Goal: Task Accomplishment & Management: Manage account settings

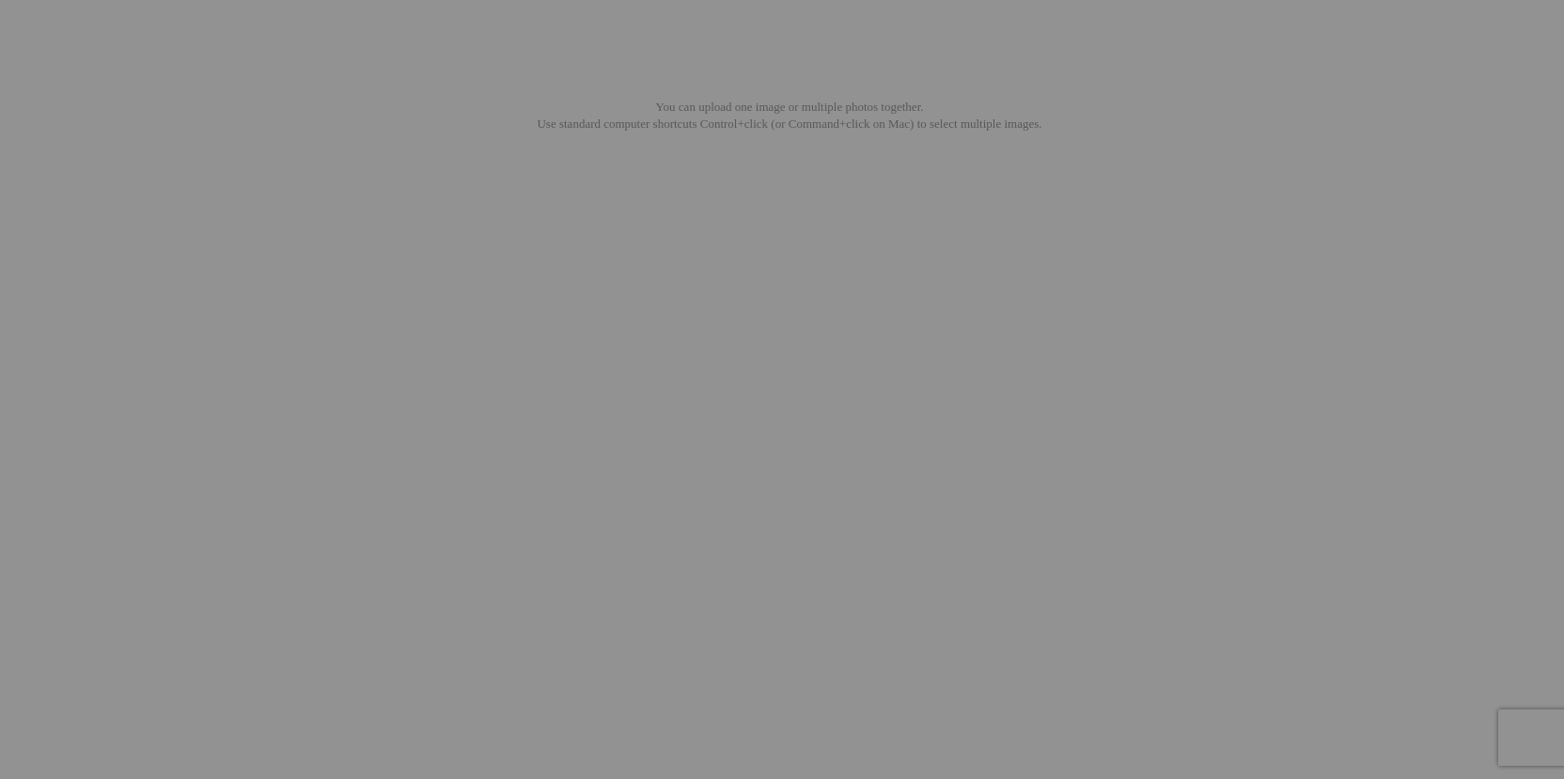
click at [597, 415] on input "Lilk Sister Stacey" at bounding box center [635, 425] width 205 height 20
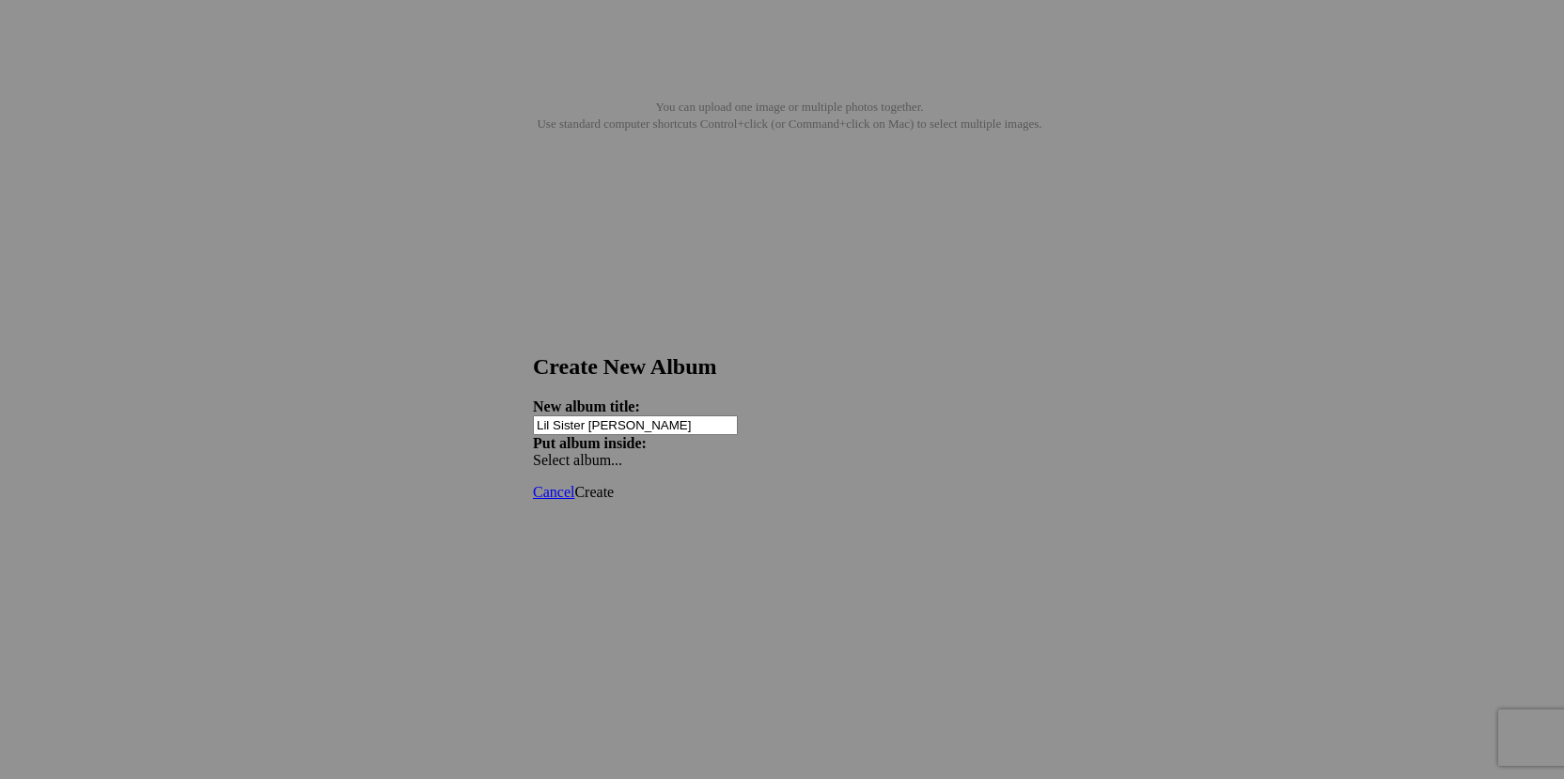
type input "Lil Sister Stacey"
click at [614, 484] on span "Create" at bounding box center [593, 492] width 39 height 16
type input "Selection"
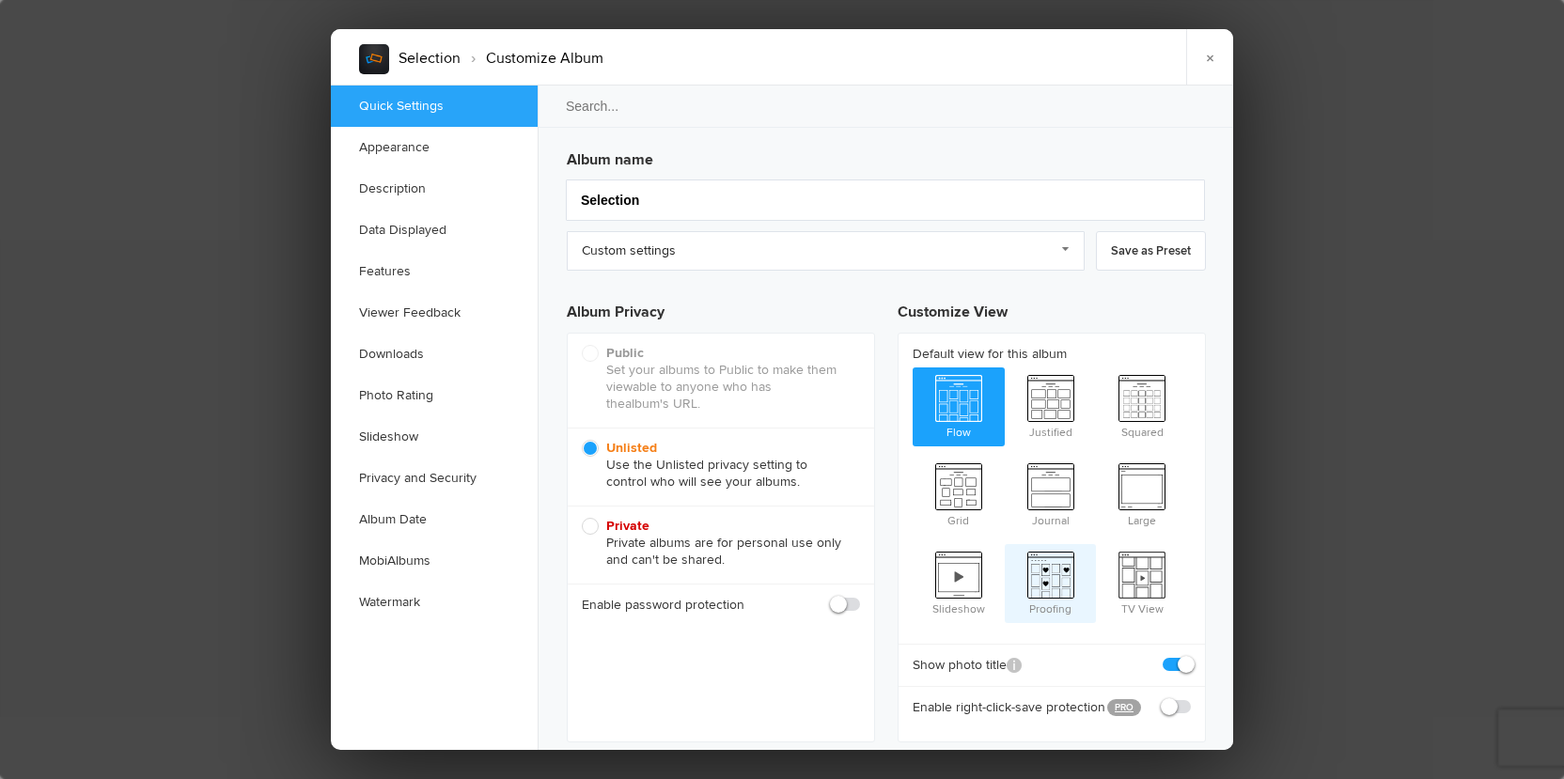
click at [1055, 544] on span "Proofing" at bounding box center [1051, 581] width 92 height 75
click at [1005, 543] on input "Proofing" at bounding box center [1004, 543] width 1 height 1
radio input "true"
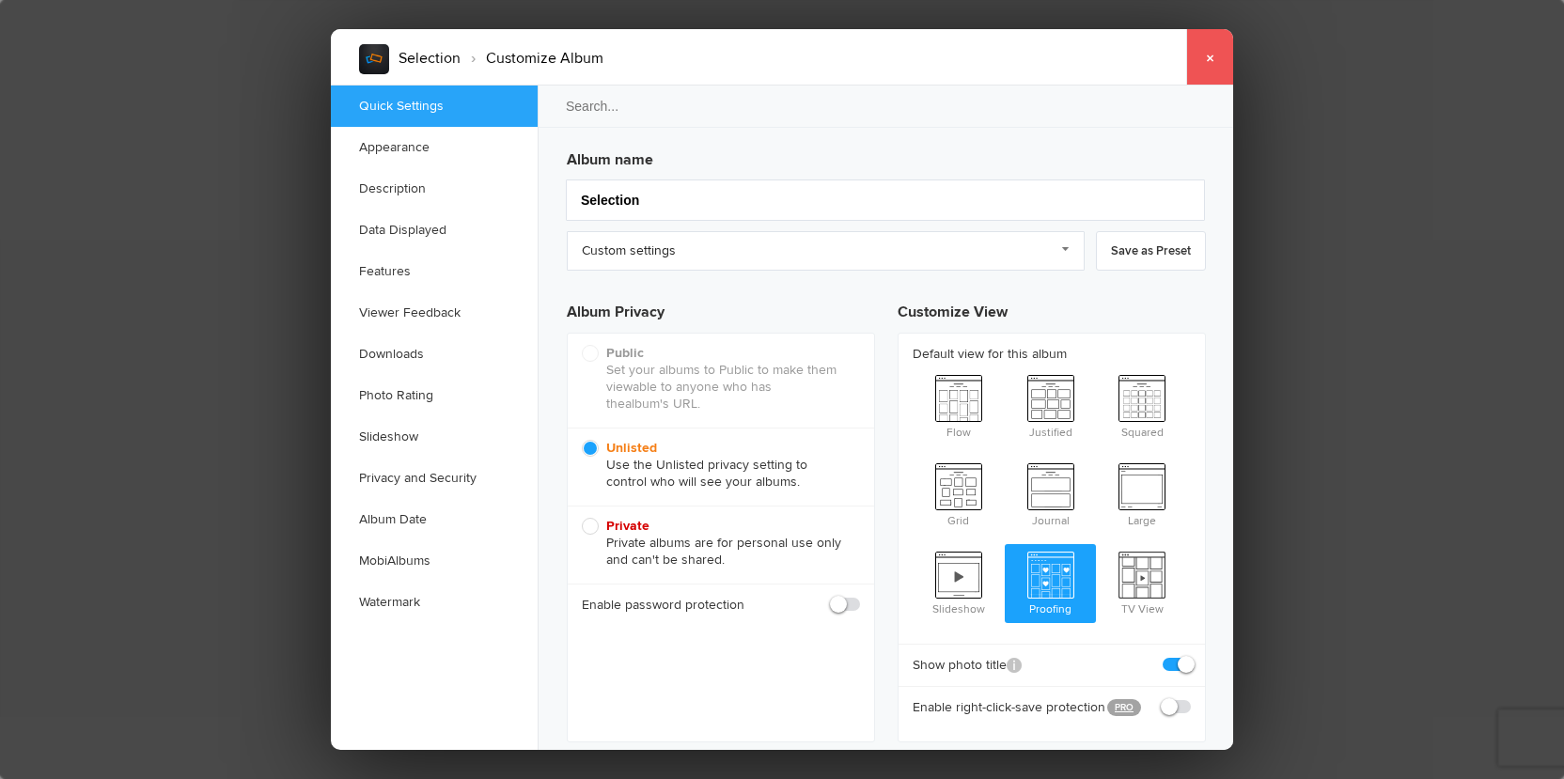
click at [1211, 60] on link "×" at bounding box center [1209, 57] width 47 height 56
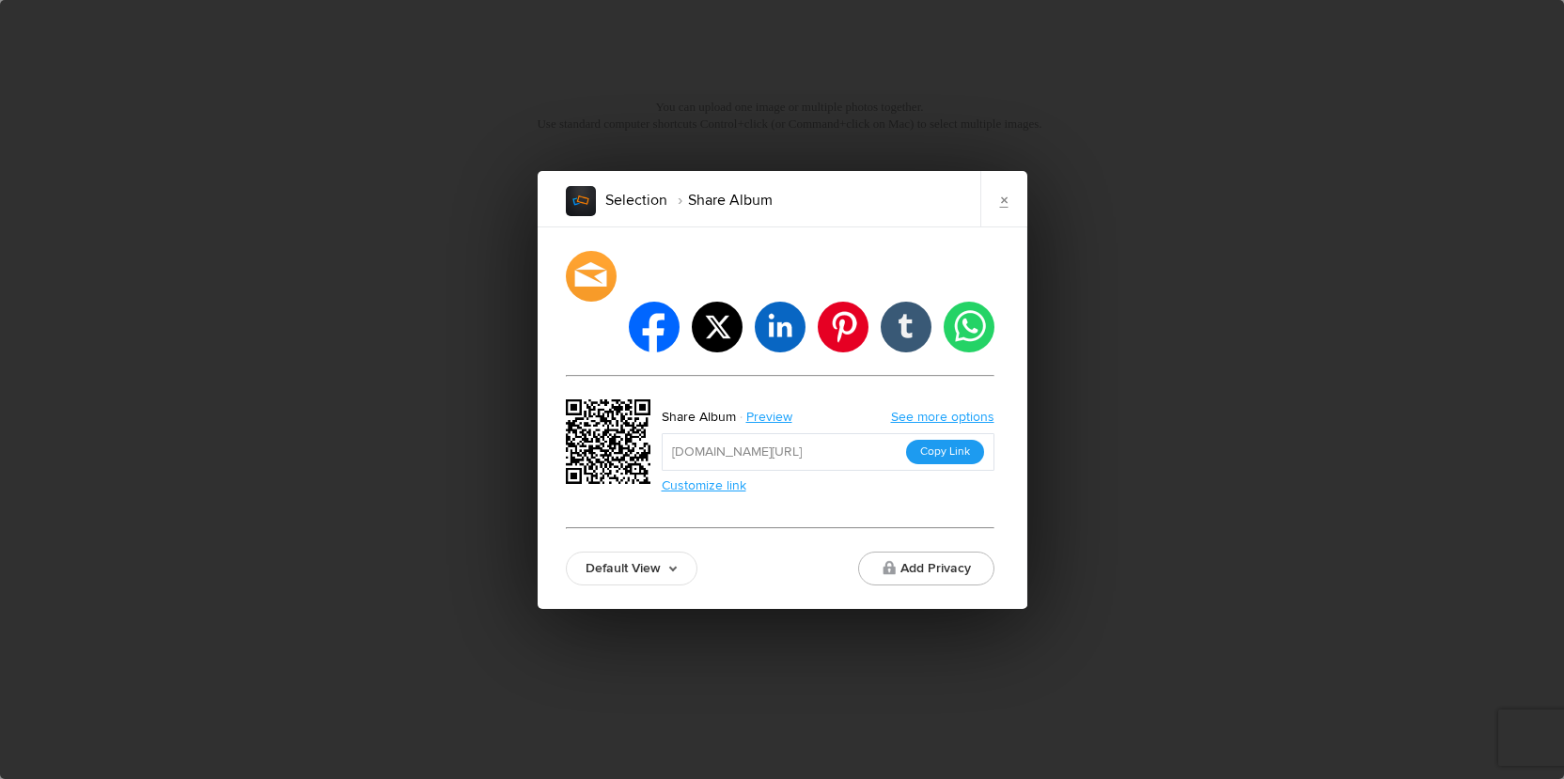
click at [925, 440] on button "Copy Link" at bounding box center [945, 452] width 78 height 24
click at [1000, 227] on link "×" at bounding box center [1003, 199] width 47 height 56
